Goal: Transaction & Acquisition: Book appointment/travel/reservation

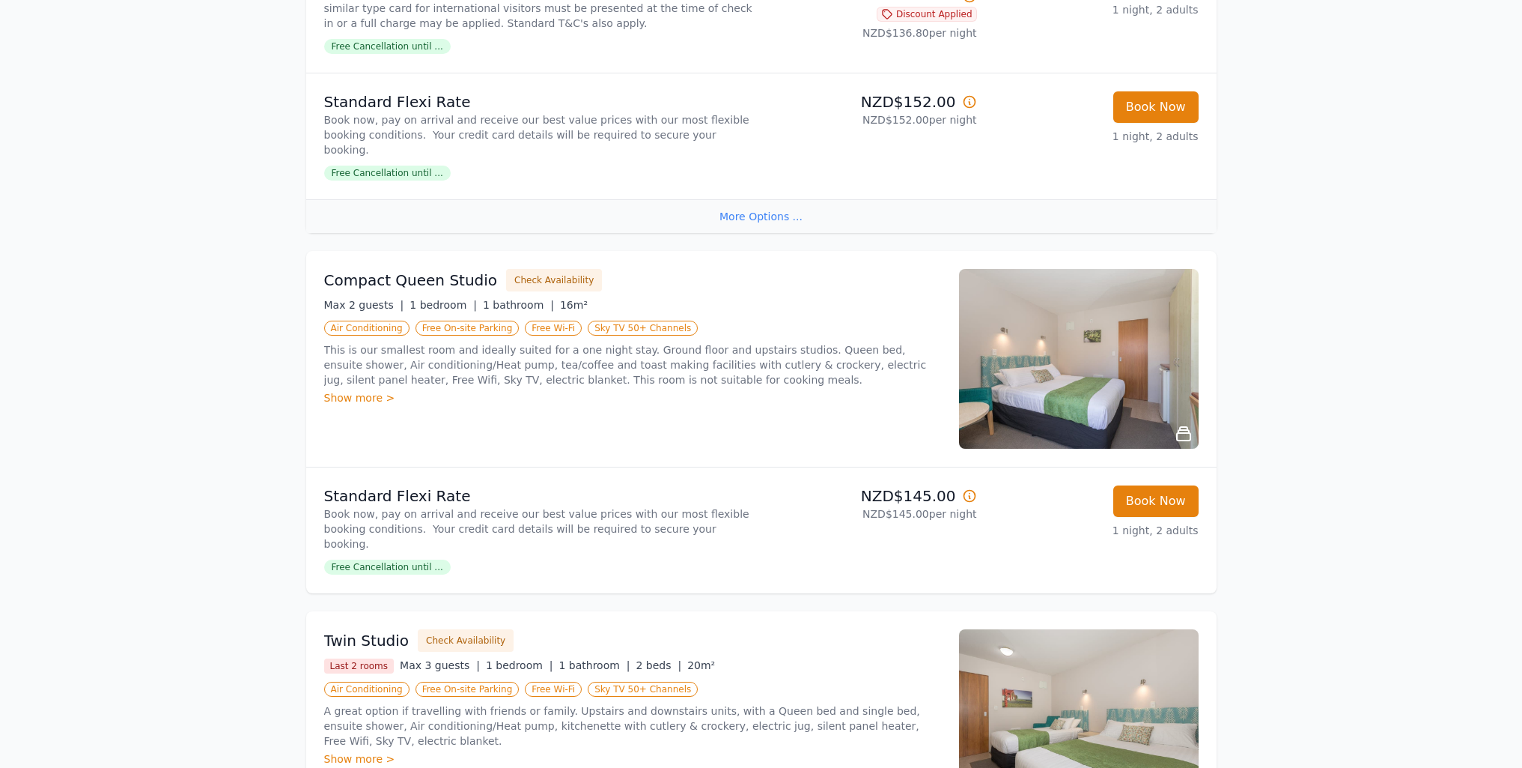
scroll to position [225, 0]
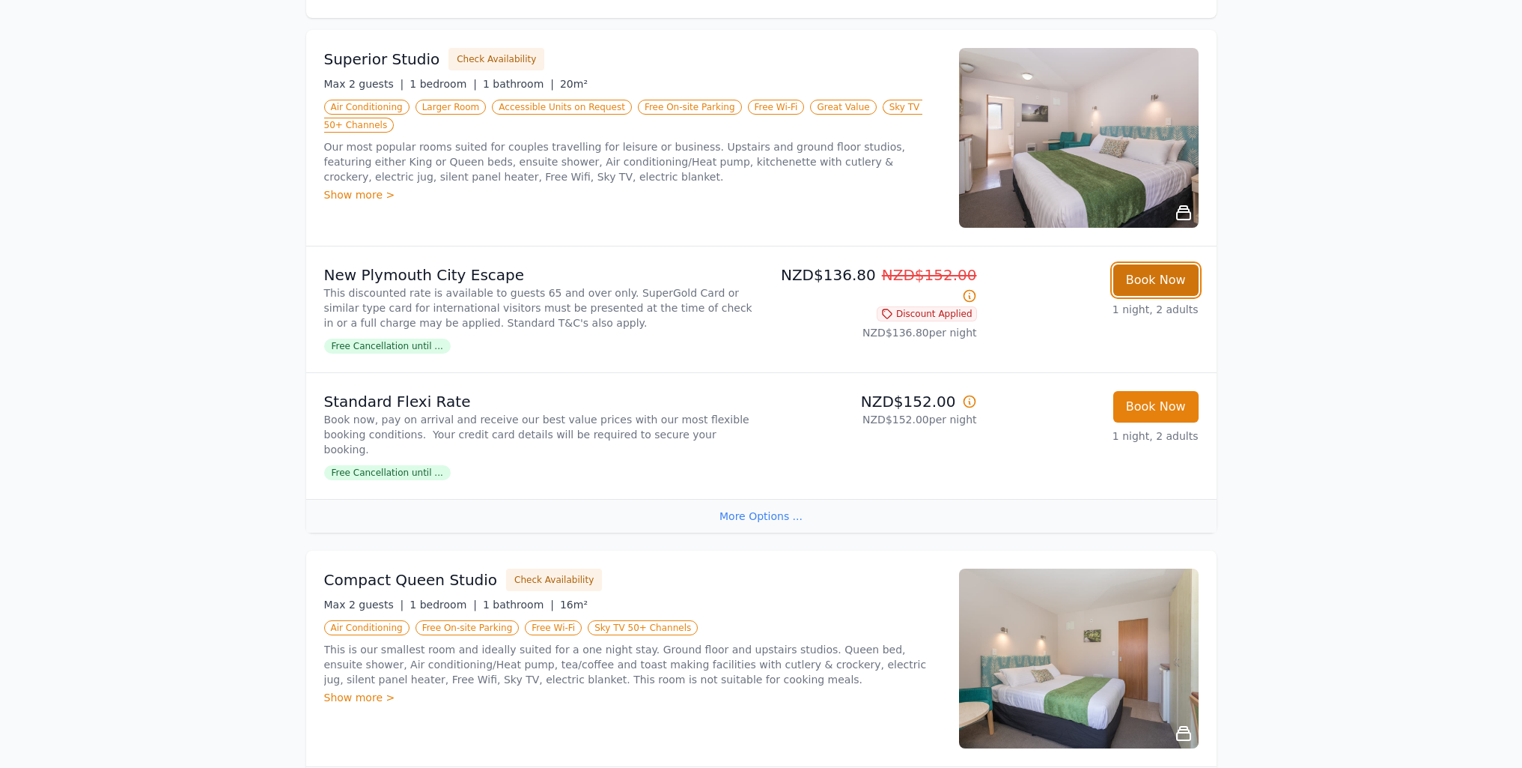
click at [1150, 278] on button "Book Now" at bounding box center [1156, 279] width 85 height 31
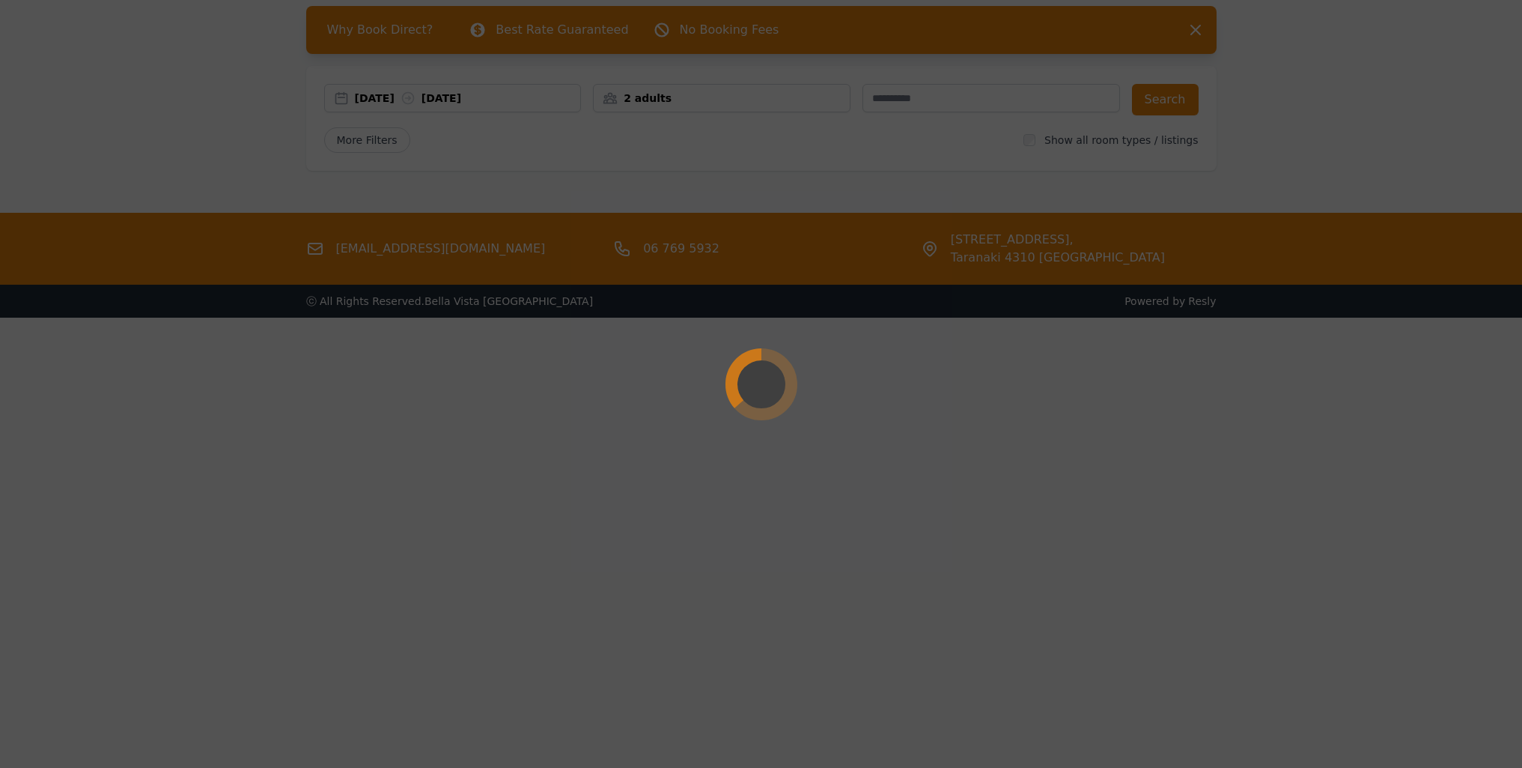
scroll to position [72, 0]
select select "**"
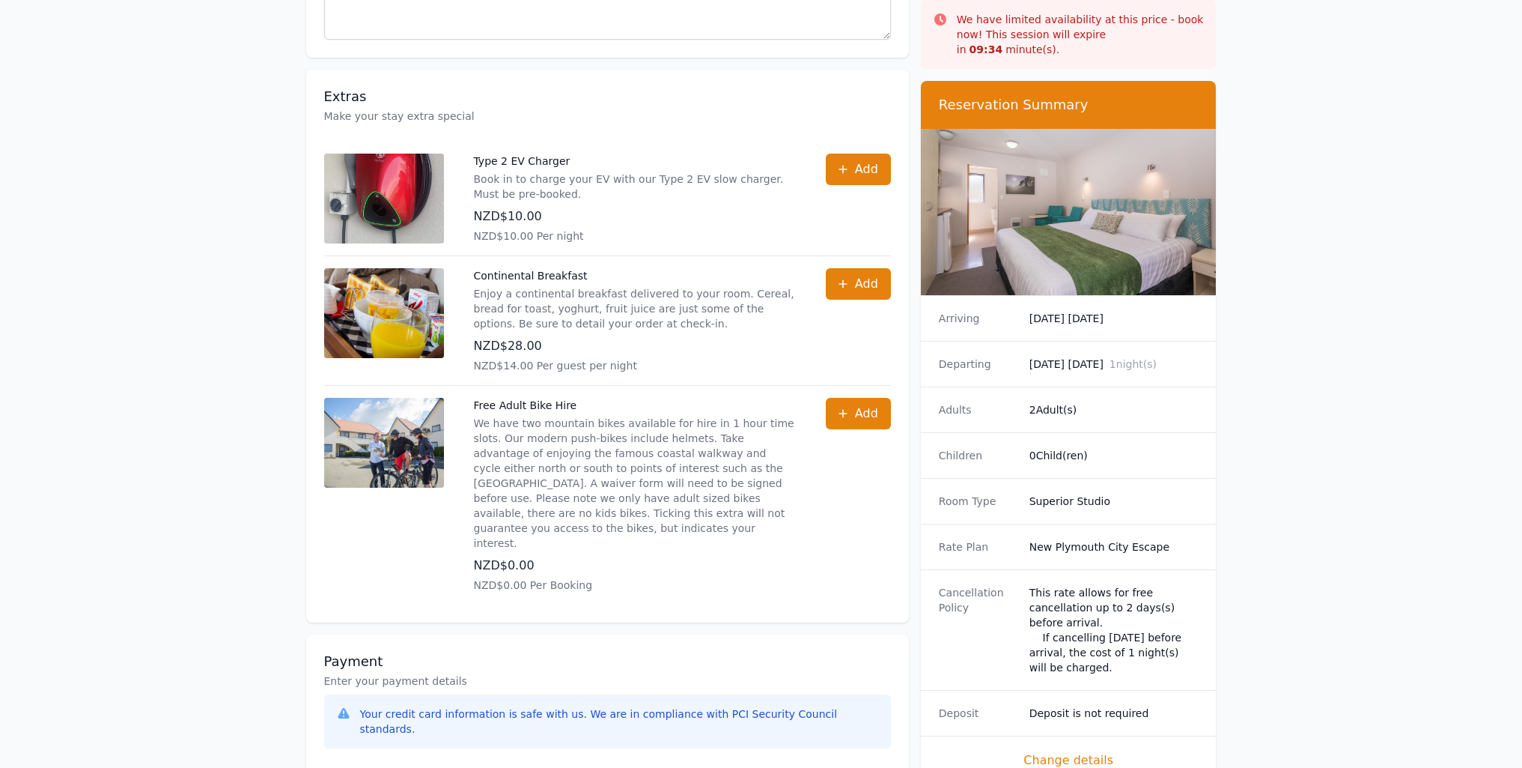
scroll to position [674, 0]
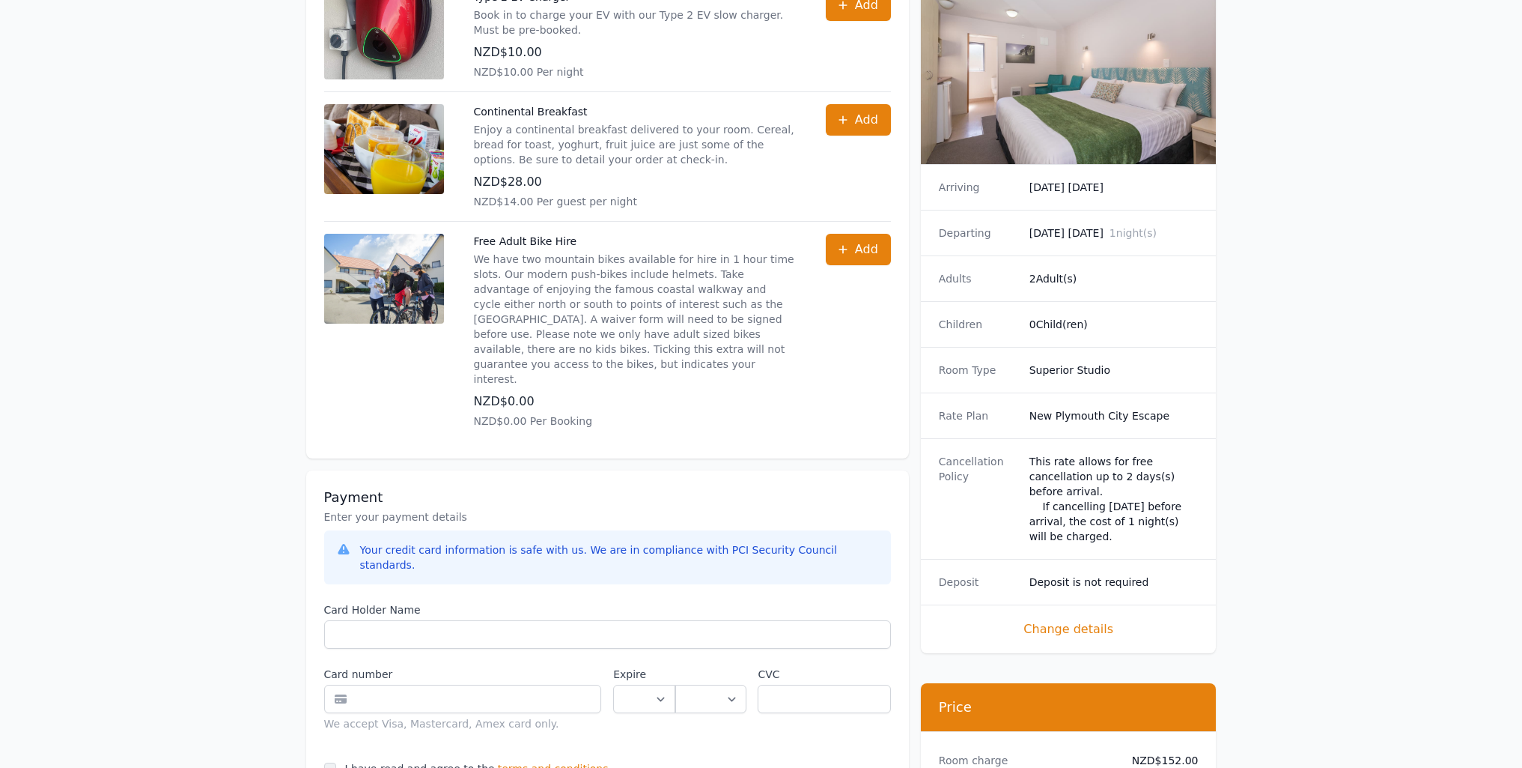
click at [1084, 620] on span "Change details" at bounding box center [1069, 629] width 260 height 18
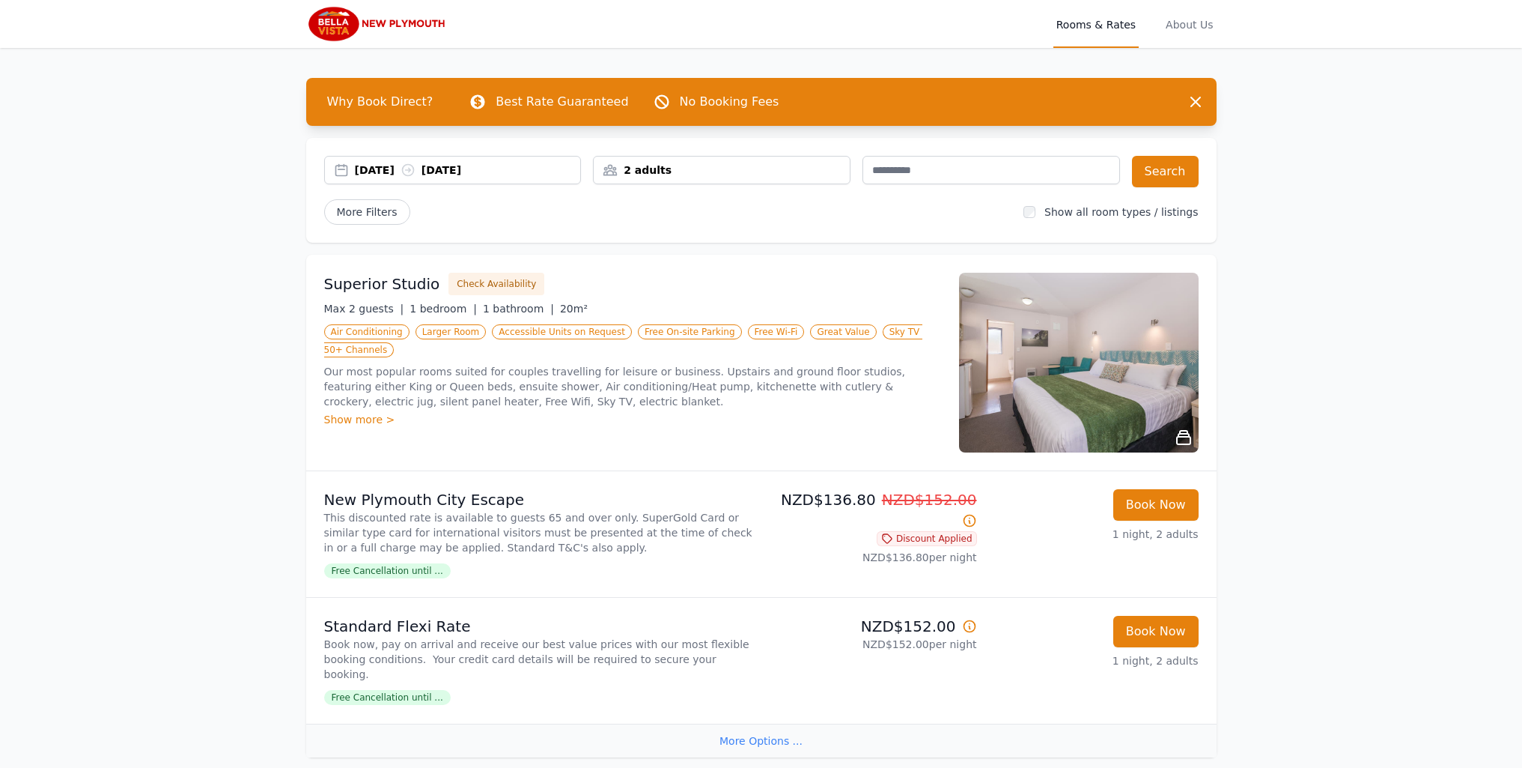
click at [738, 166] on div "2 adults" at bounding box center [722, 170] width 256 height 15
click at [706, 226] on icon at bounding box center [706, 226] width 8 height 8
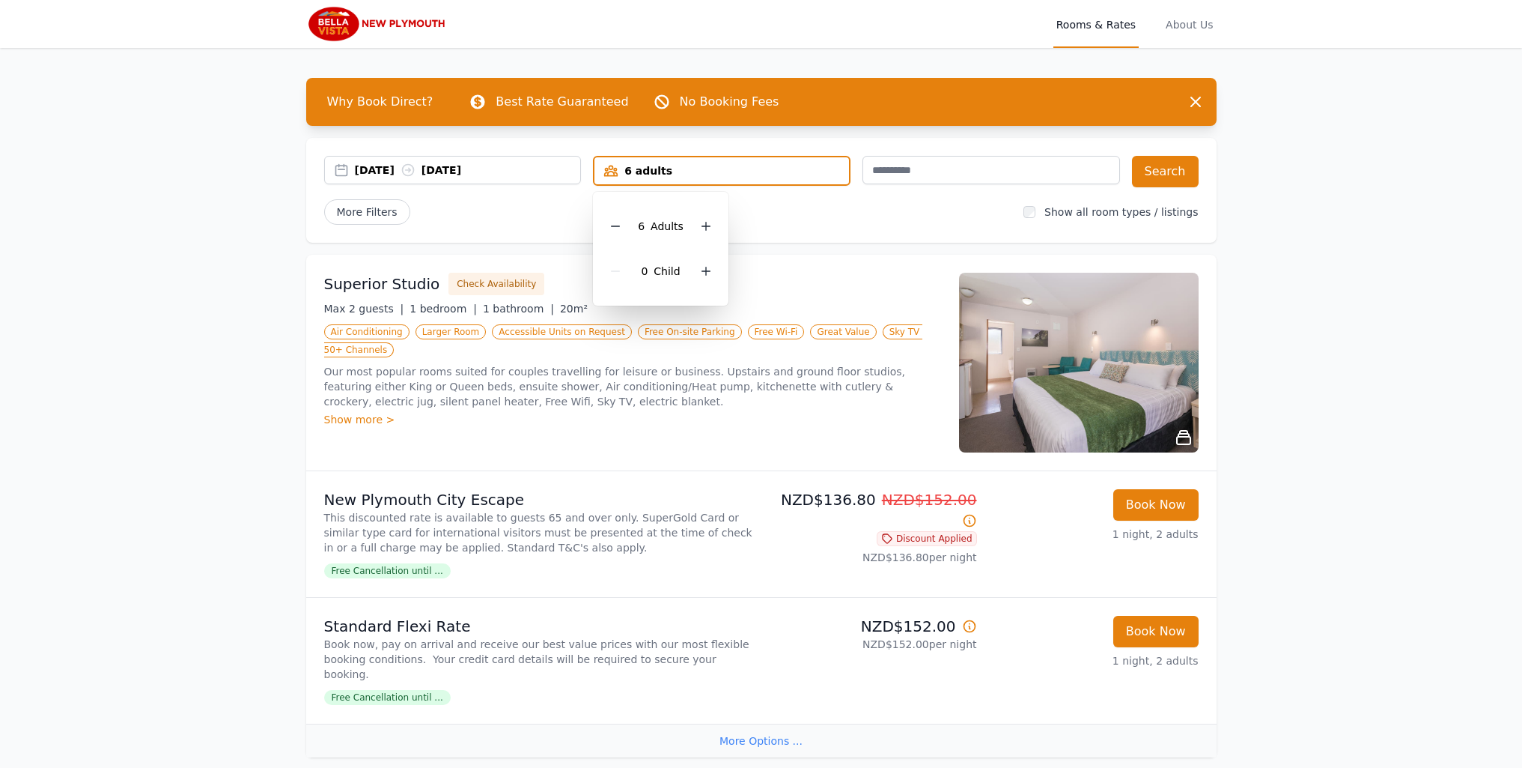
click at [776, 223] on div "More Filters" at bounding box center [668, 211] width 688 height 25
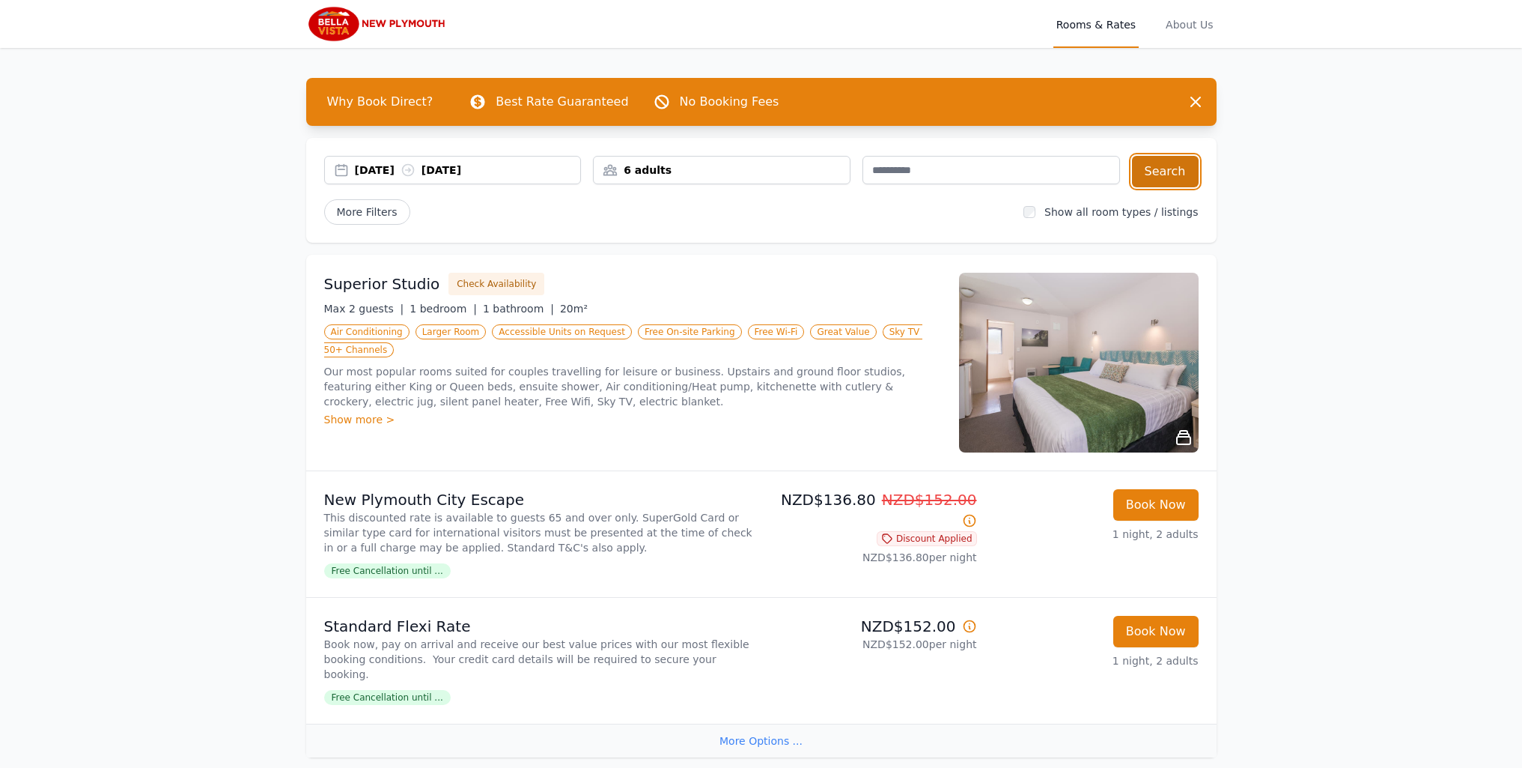
click at [1173, 174] on button "Search" at bounding box center [1165, 171] width 67 height 31
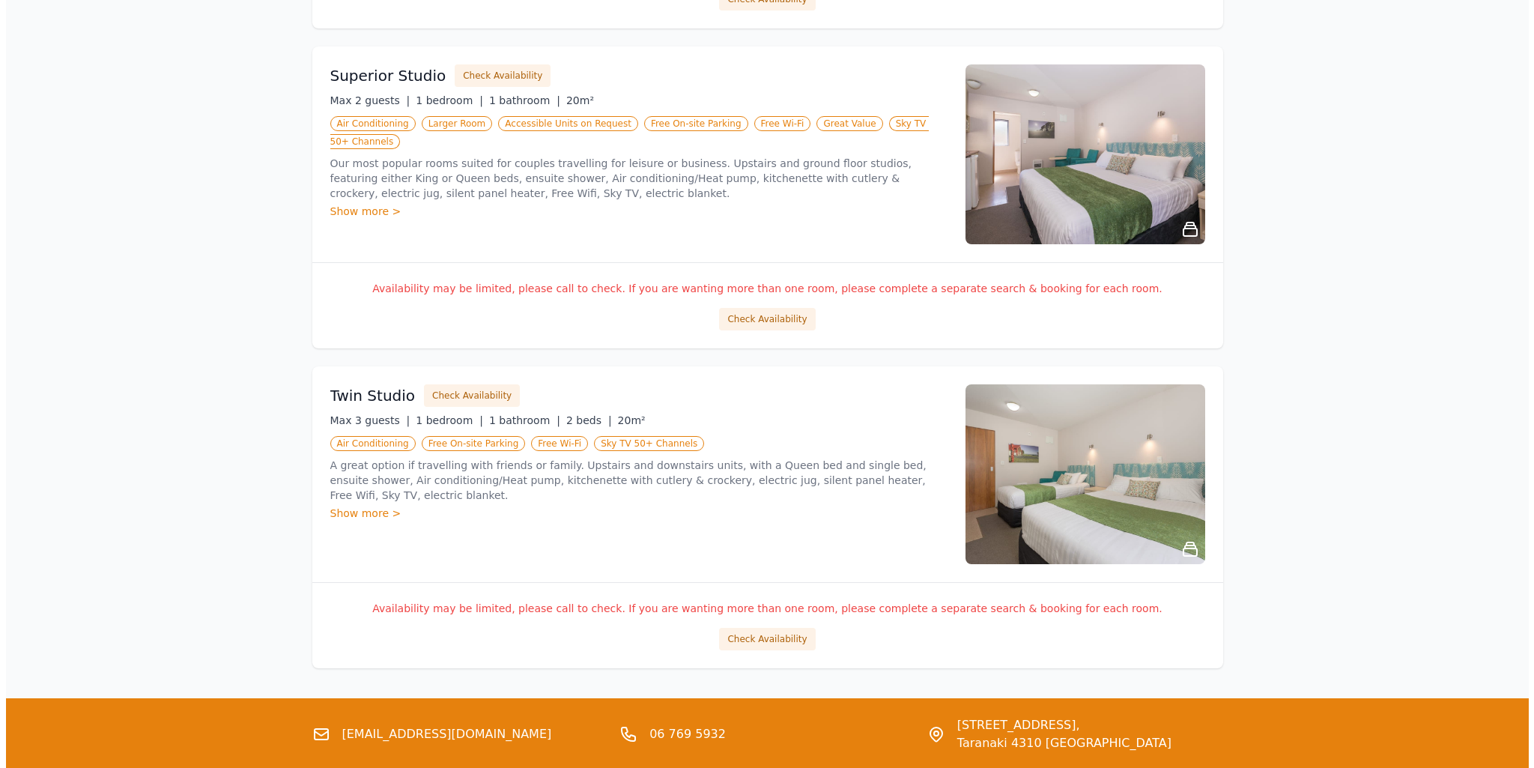
scroll to position [599, 0]
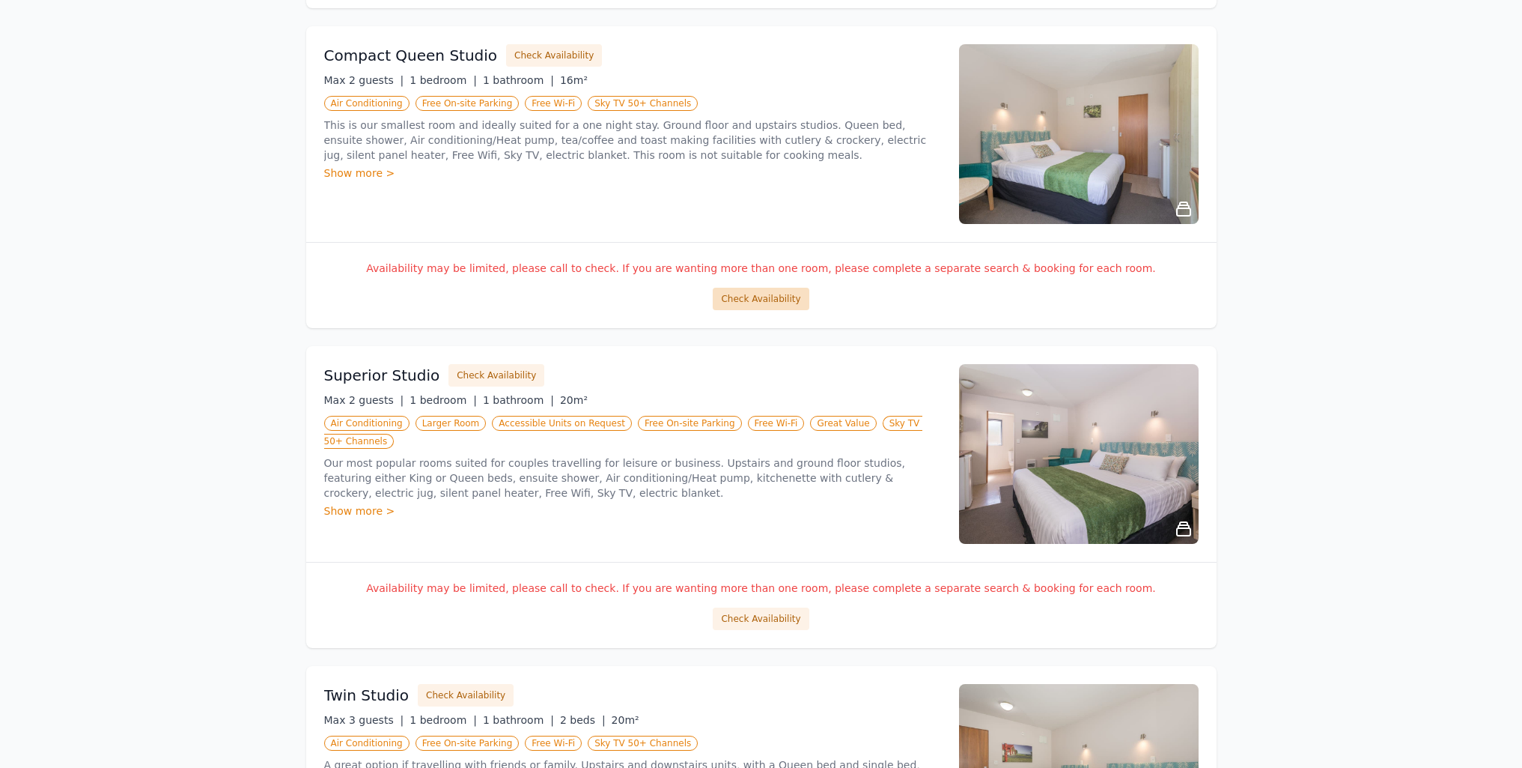
click at [783, 300] on button "Check Availability" at bounding box center [761, 299] width 96 height 22
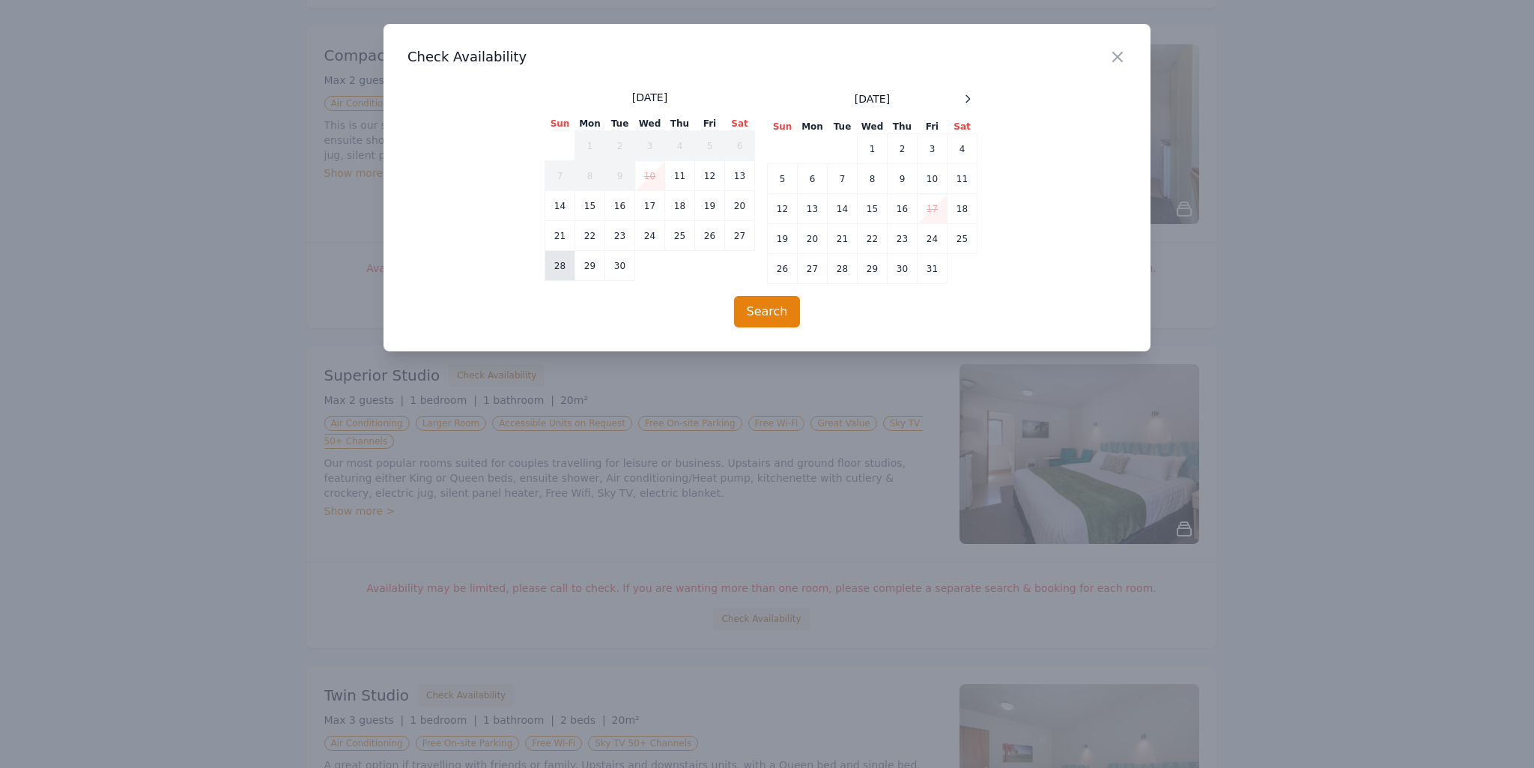
click at [559, 268] on td "28" at bounding box center [560, 266] width 30 height 30
click at [591, 269] on td "29" at bounding box center [590, 266] width 30 height 30
click at [775, 308] on button "Search" at bounding box center [767, 311] width 67 height 31
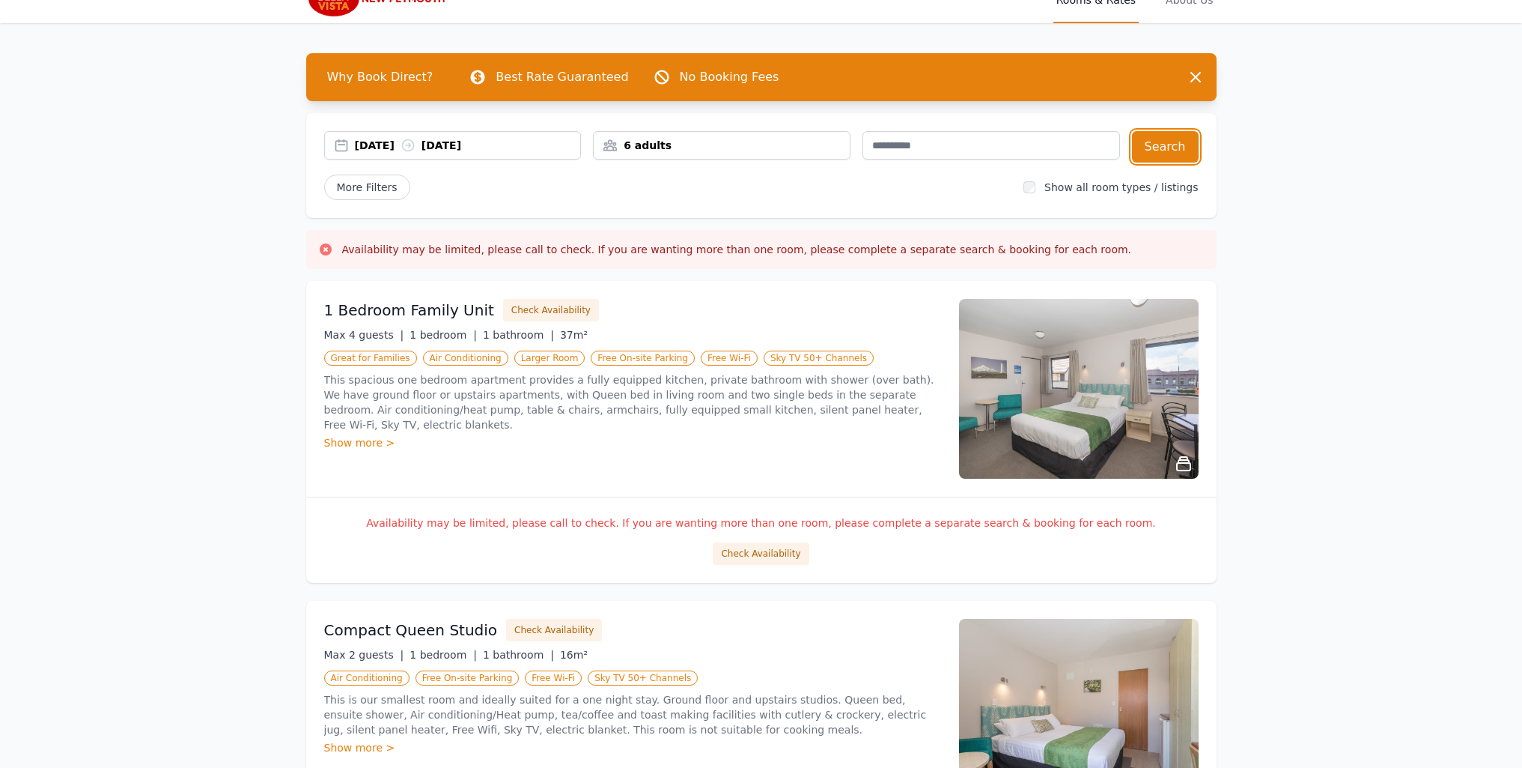
scroll to position [0, 0]
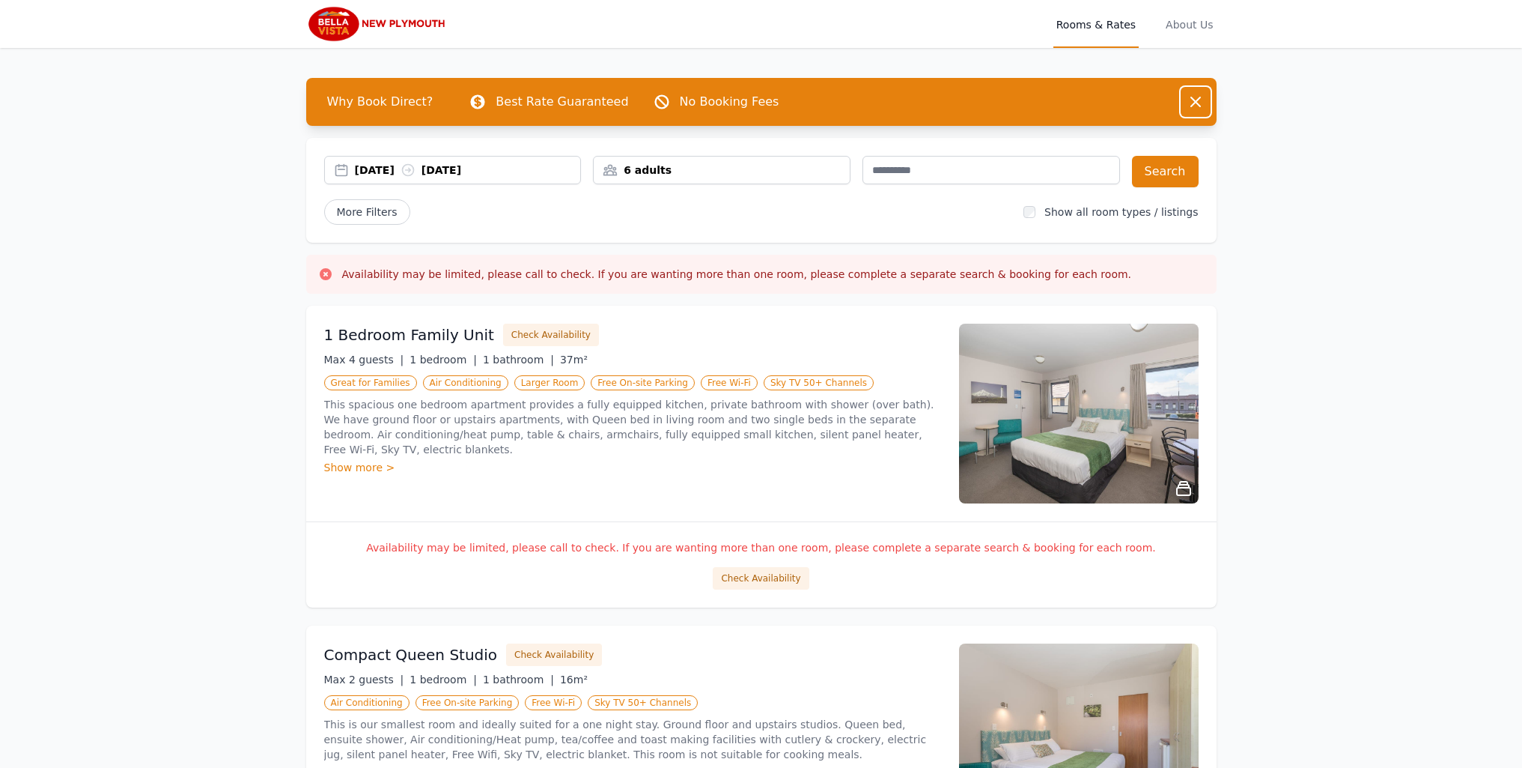
click at [1205, 103] on button "Dismiss" at bounding box center [1196, 102] width 30 height 30
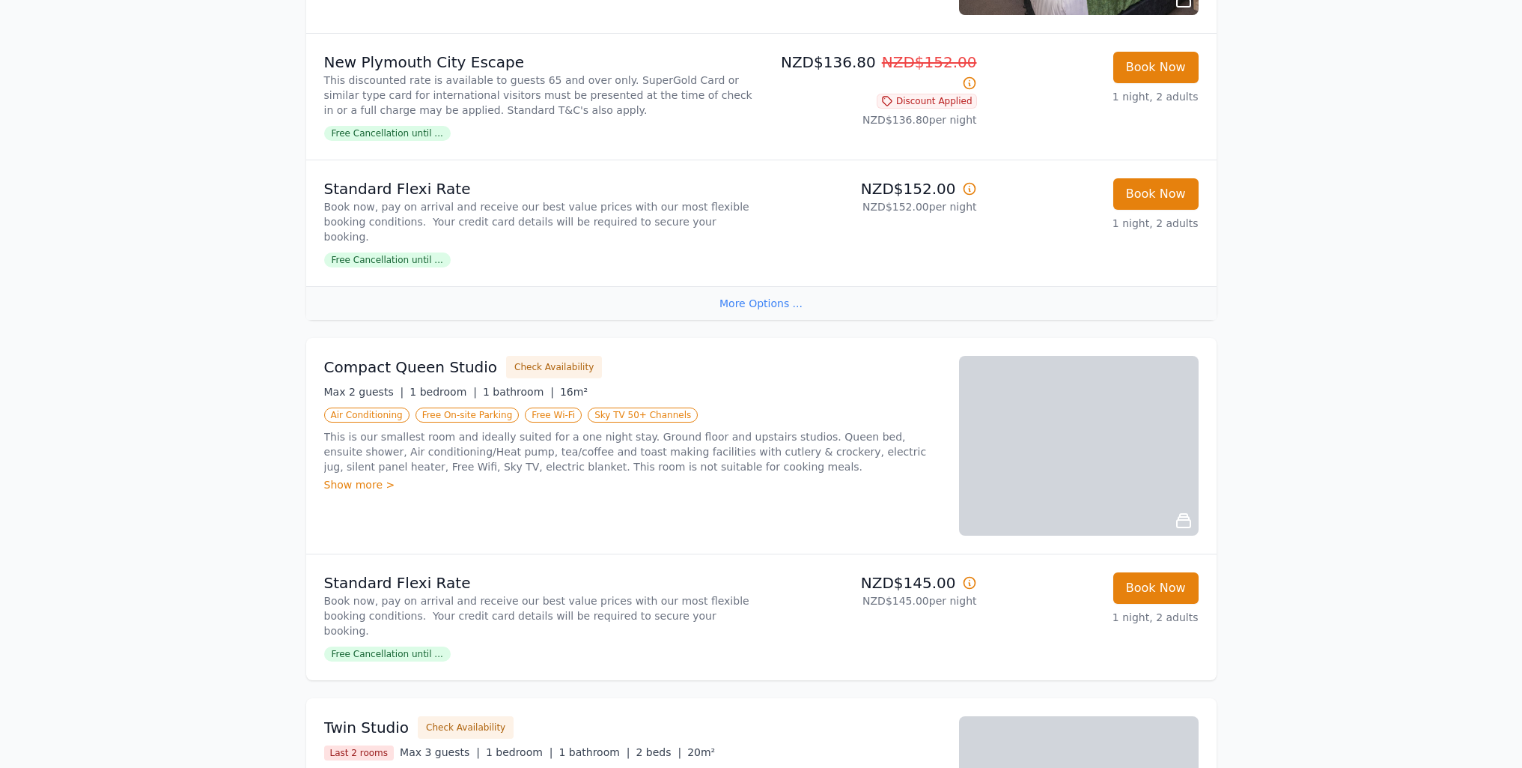
scroll to position [524, 0]
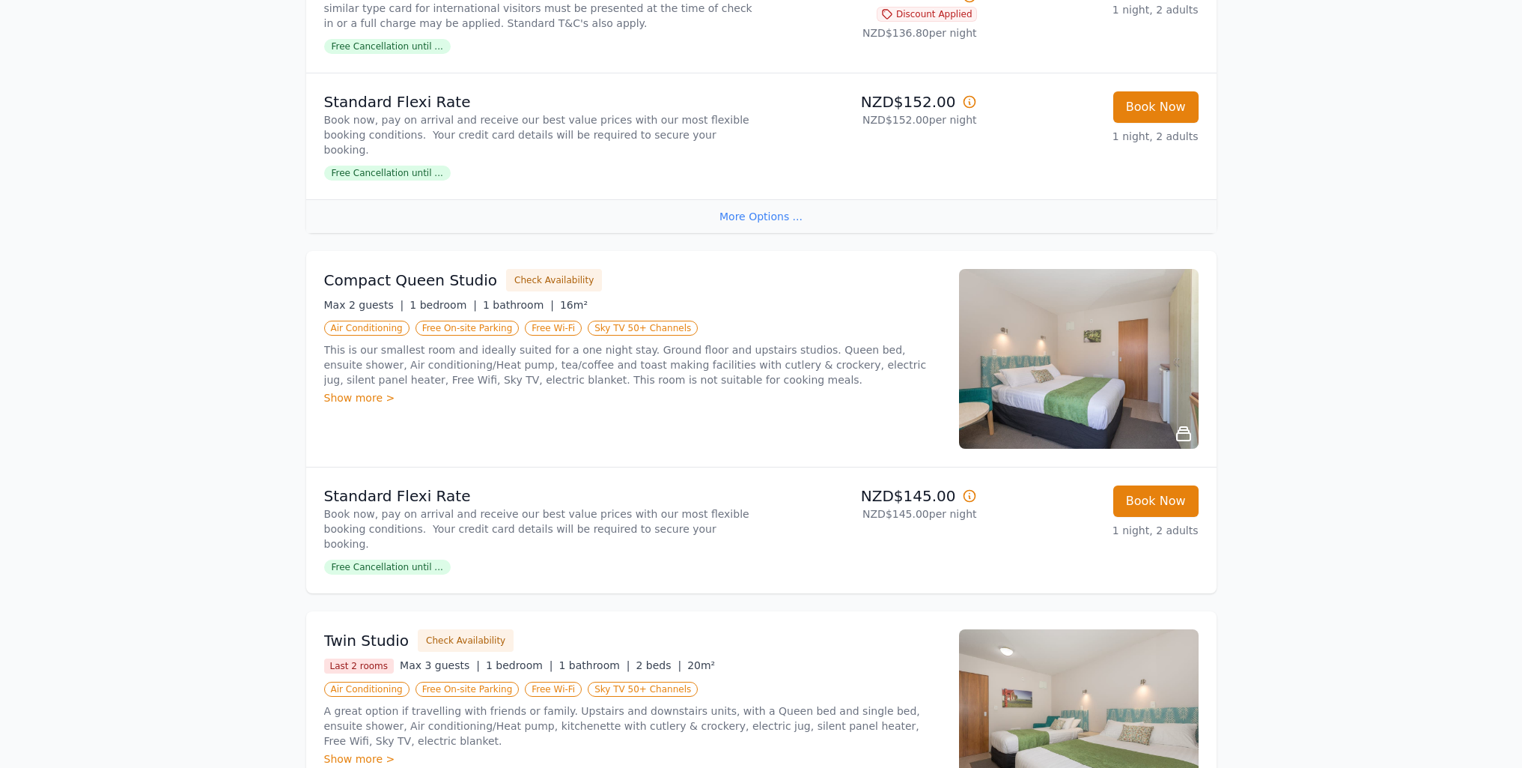
click at [768, 203] on div "More Options ..." at bounding box center [761, 216] width 911 height 34
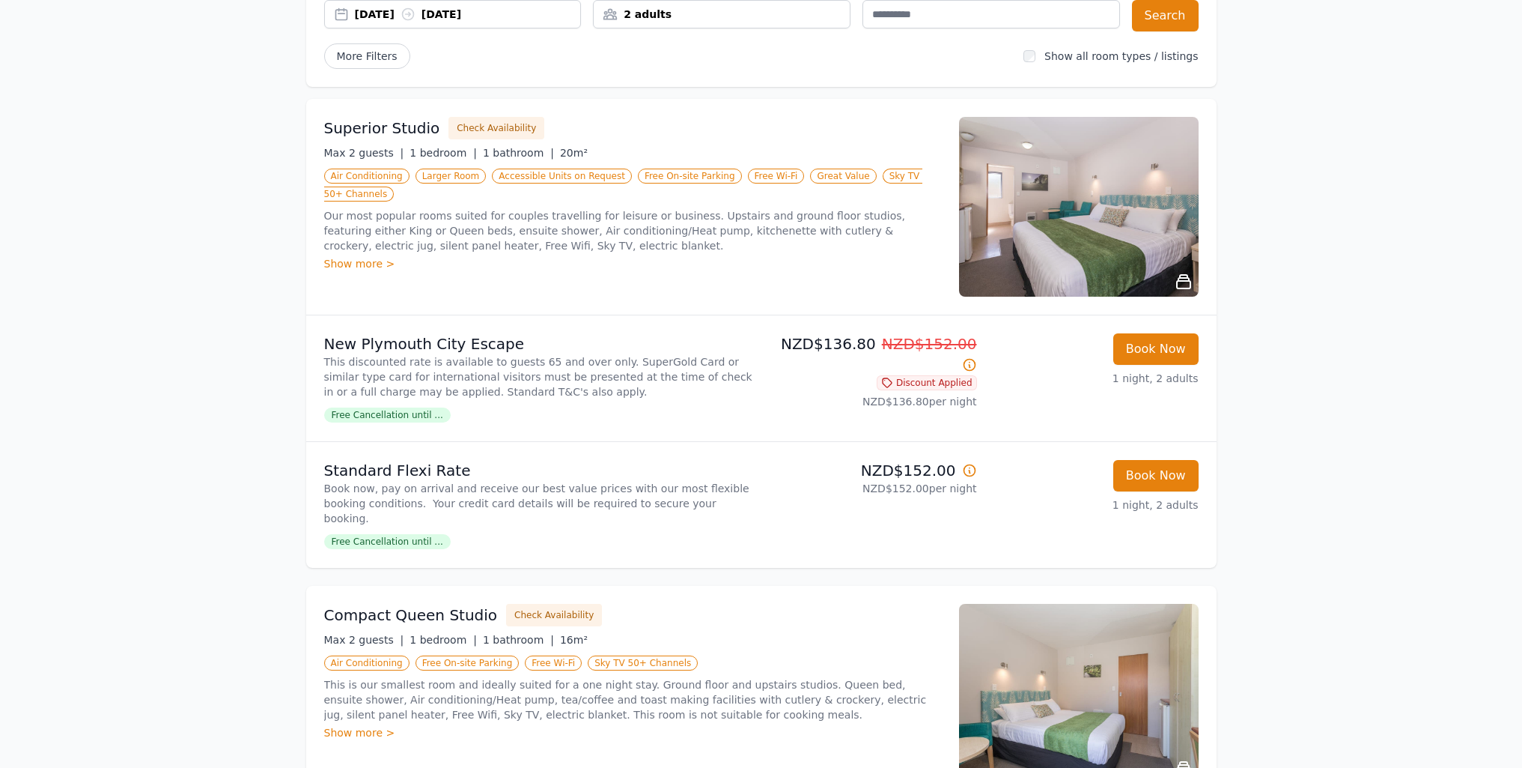
scroll to position [0, 0]
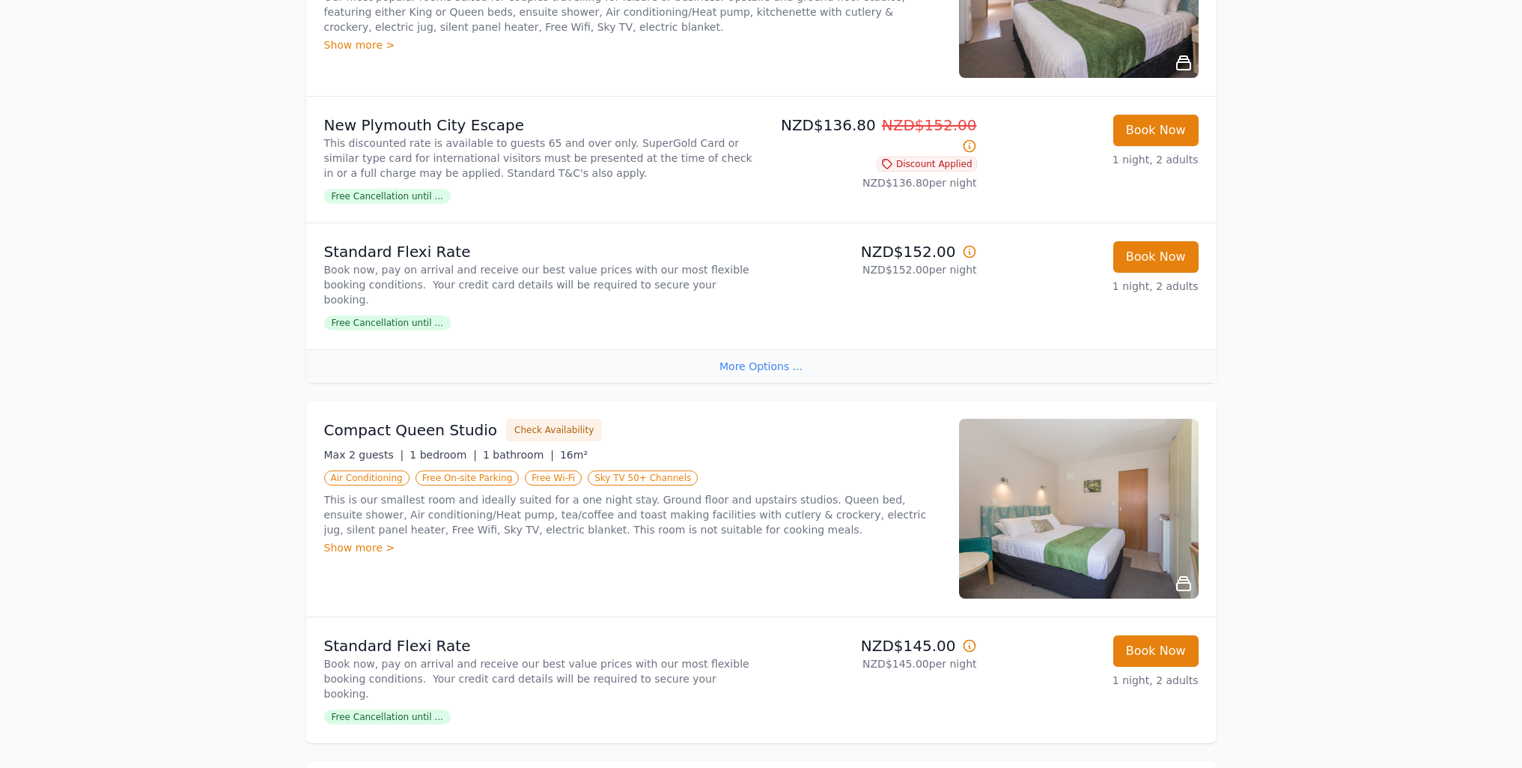
scroll to position [449, 0]
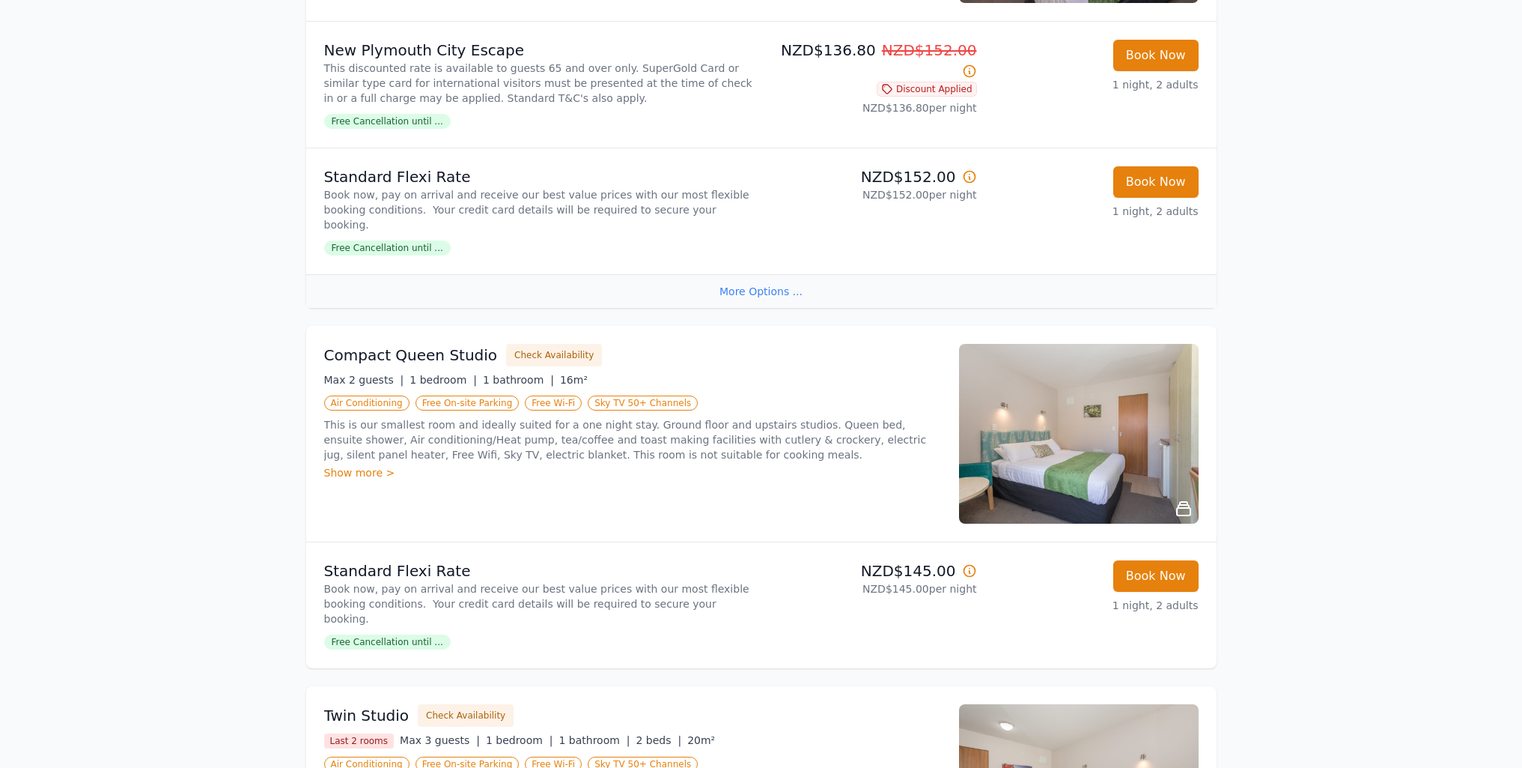
click at [757, 280] on div "More Options ..." at bounding box center [761, 291] width 911 height 34
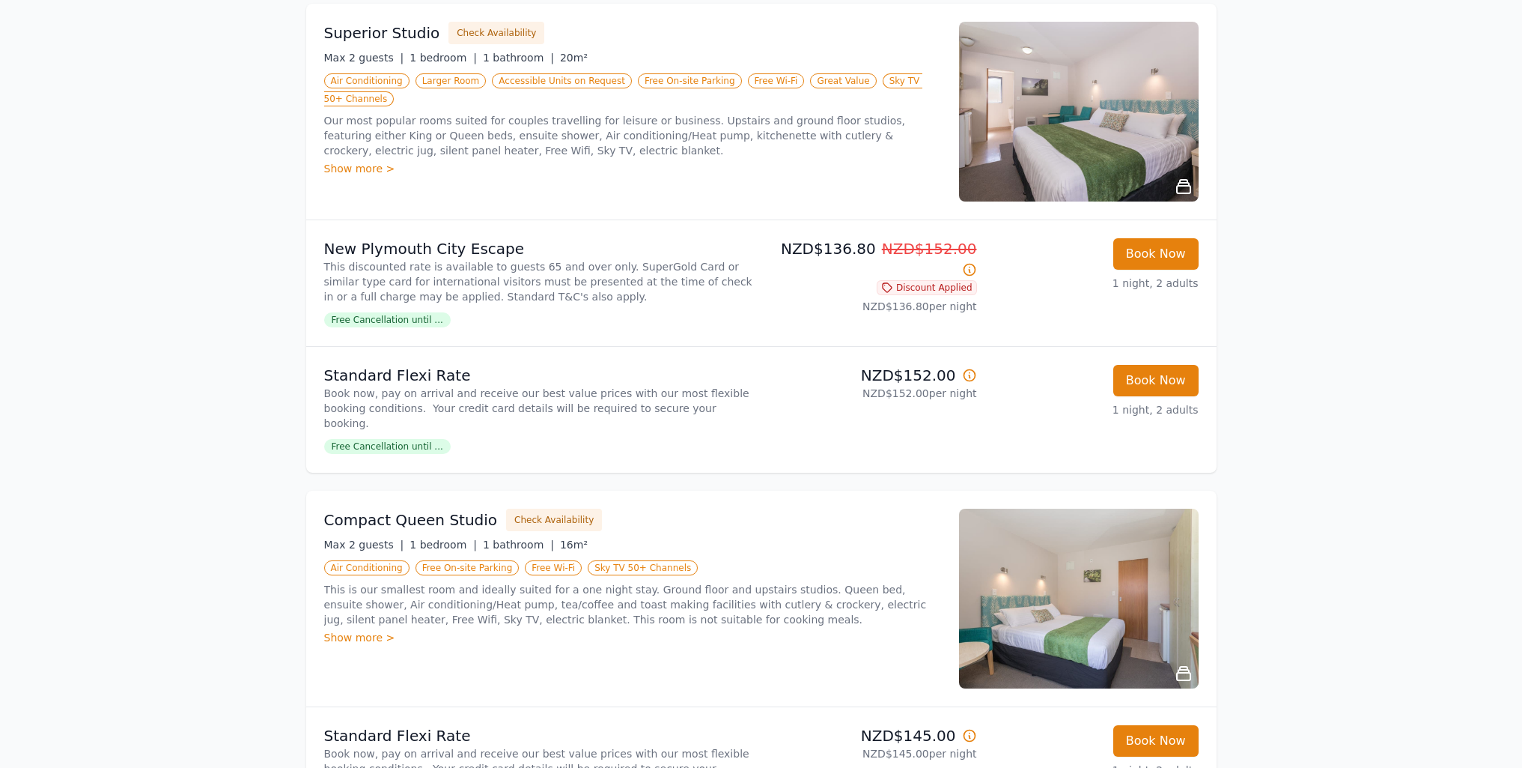
scroll to position [225, 0]
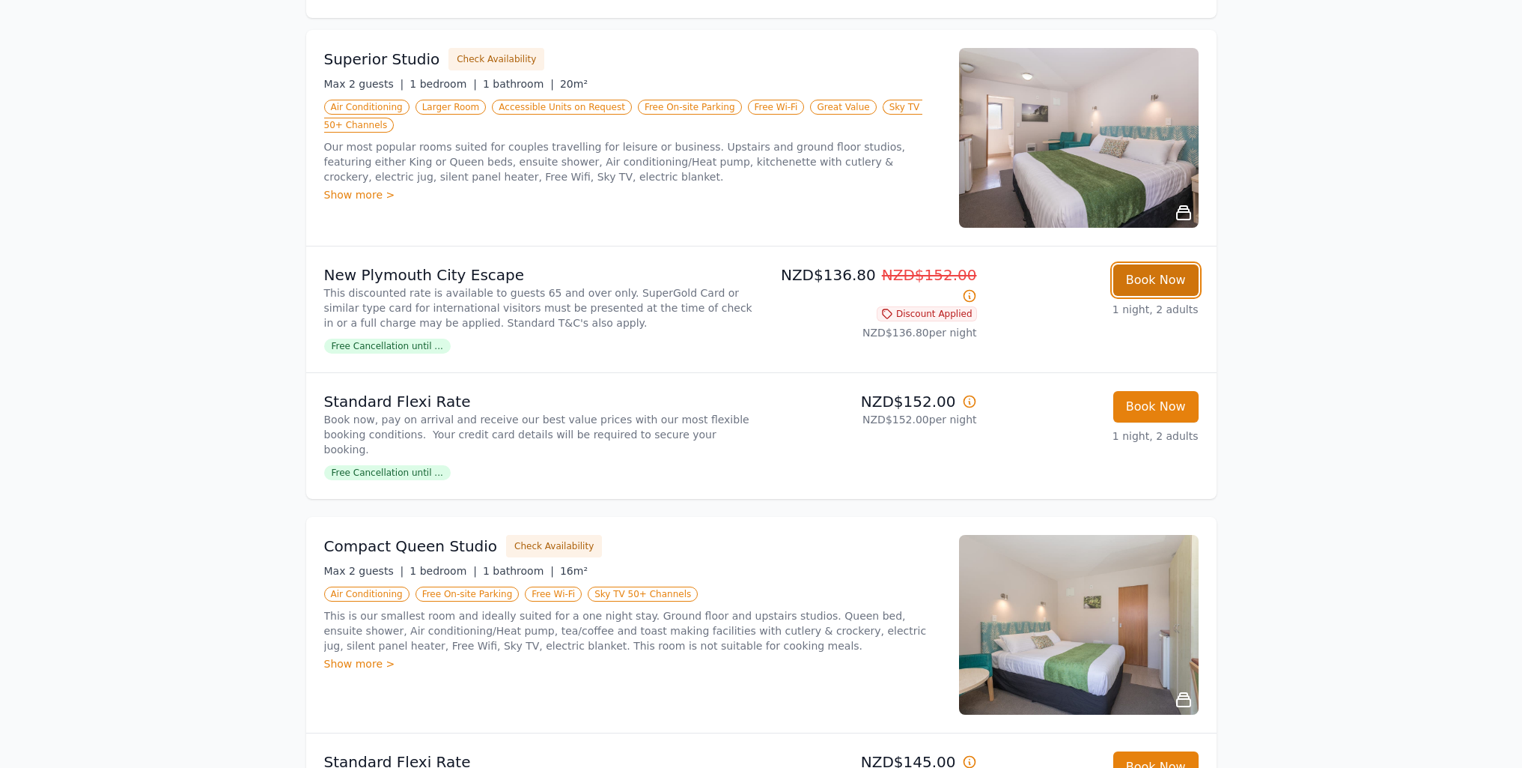
click at [1174, 278] on button "Book Now" at bounding box center [1156, 279] width 85 height 31
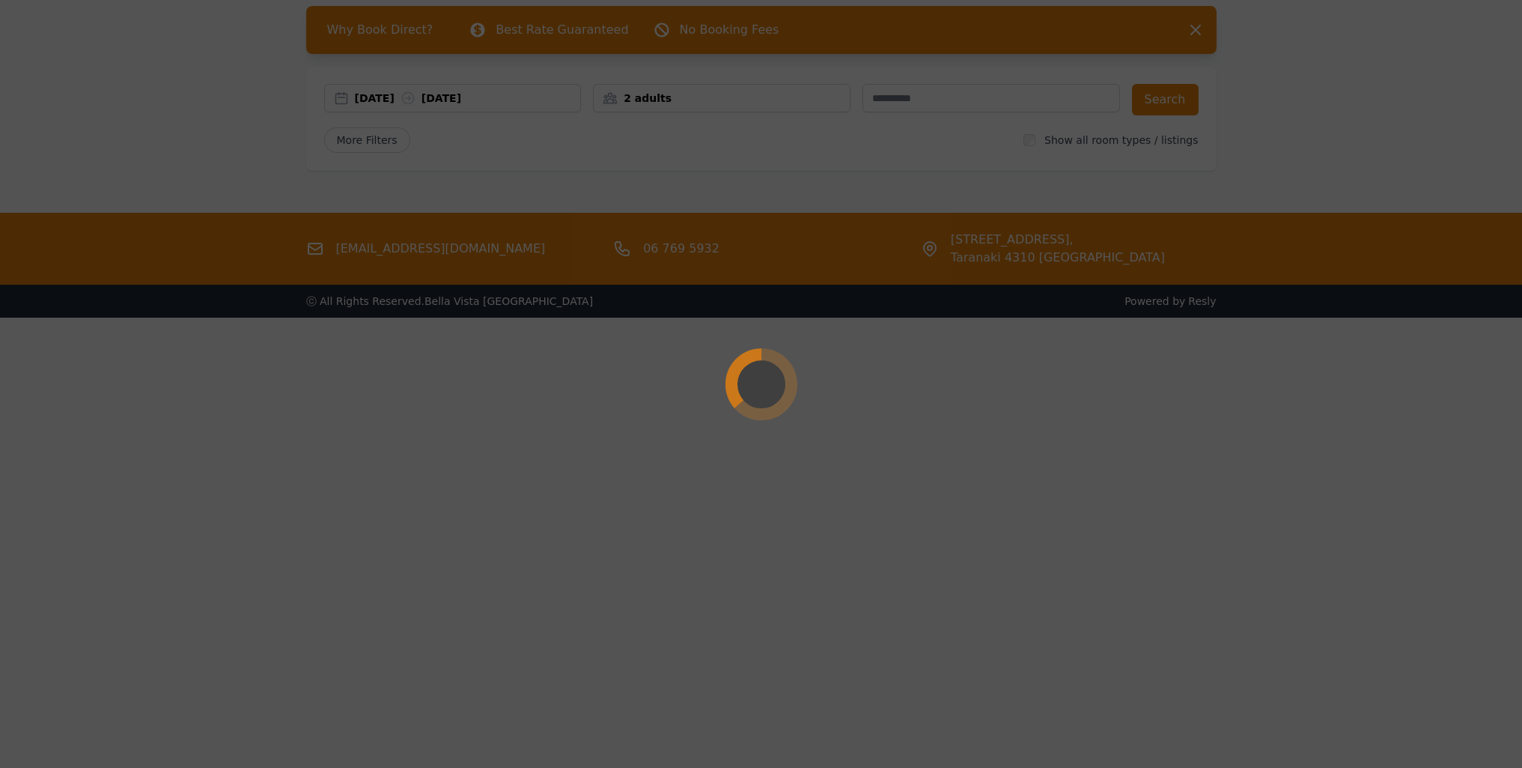
scroll to position [72, 0]
select select "**"
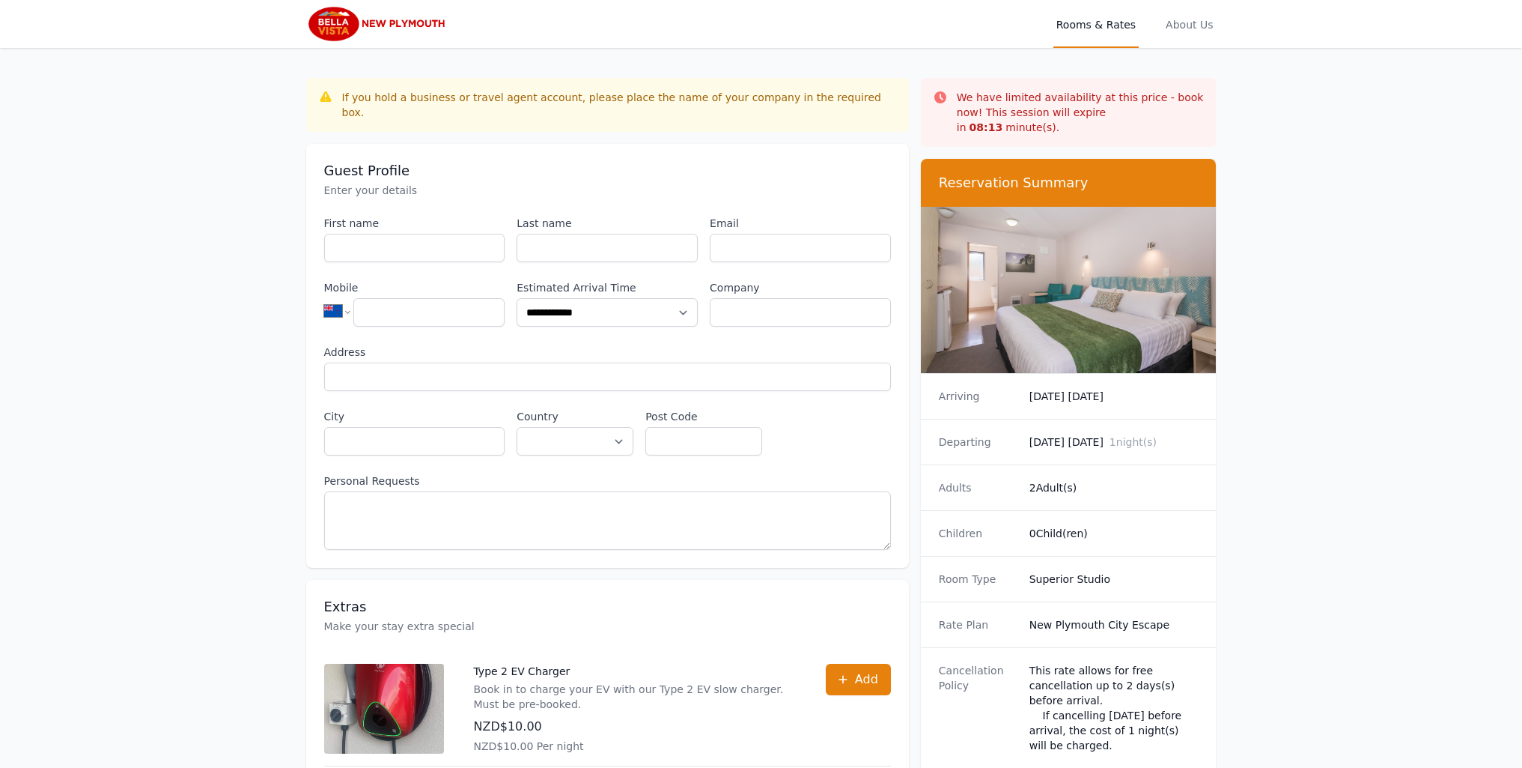
scroll to position [72, 0]
